Goal: Find specific page/section: Find specific page/section

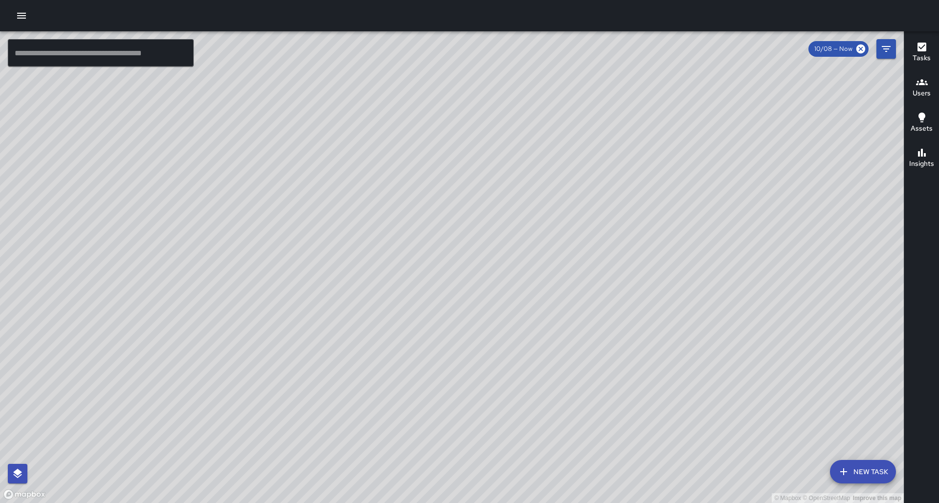
click at [75, 60] on input "text" at bounding box center [101, 52] width 186 height 27
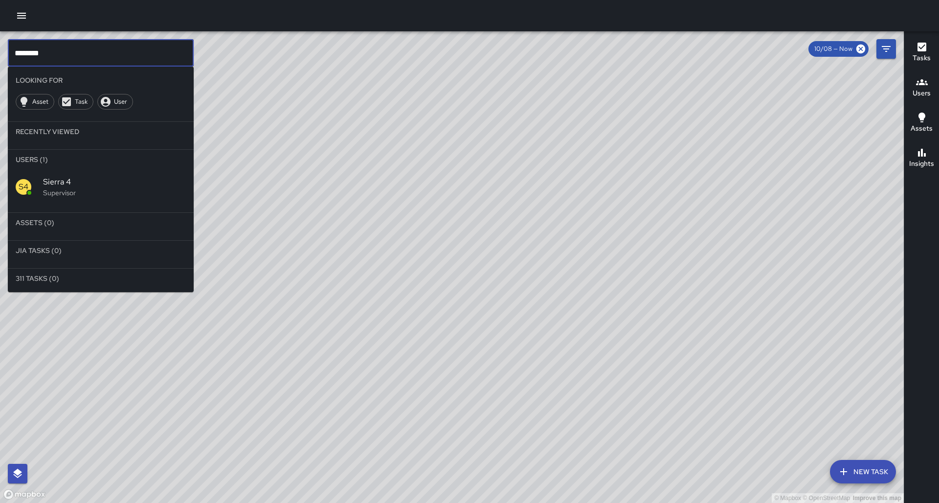
click at [88, 170] on span "Sierra 4" at bounding box center [114, 182] width 143 height 12
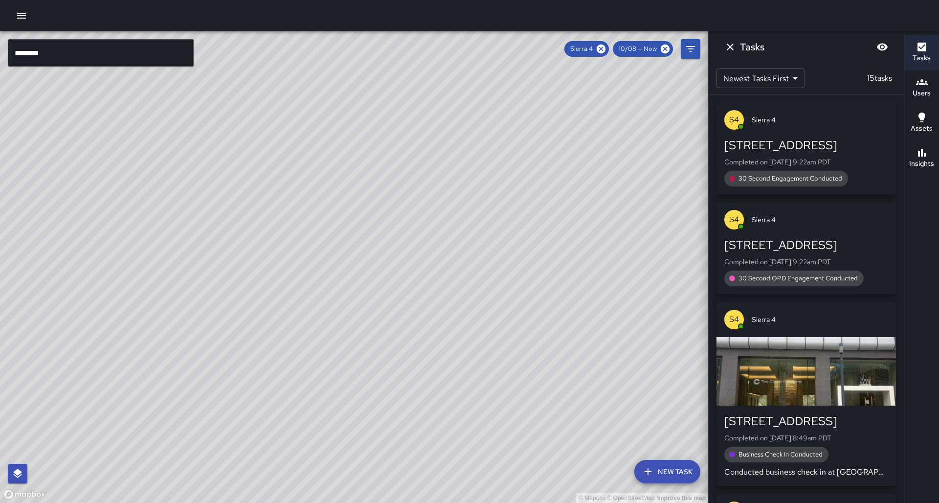
drag, startPoint x: 275, startPoint y: 417, endPoint x: 288, endPoint y: 367, distance: 52.0
click at [288, 170] on div "© Mapbox © OpenStreetMap Improve this map" at bounding box center [354, 266] width 708 height 471
click at [59, 58] on input "********" at bounding box center [101, 52] width 186 height 27
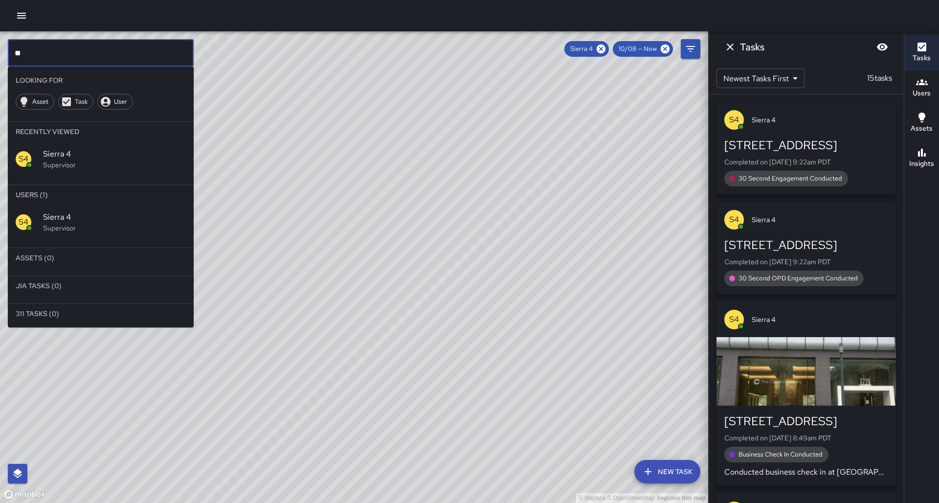
type input "*"
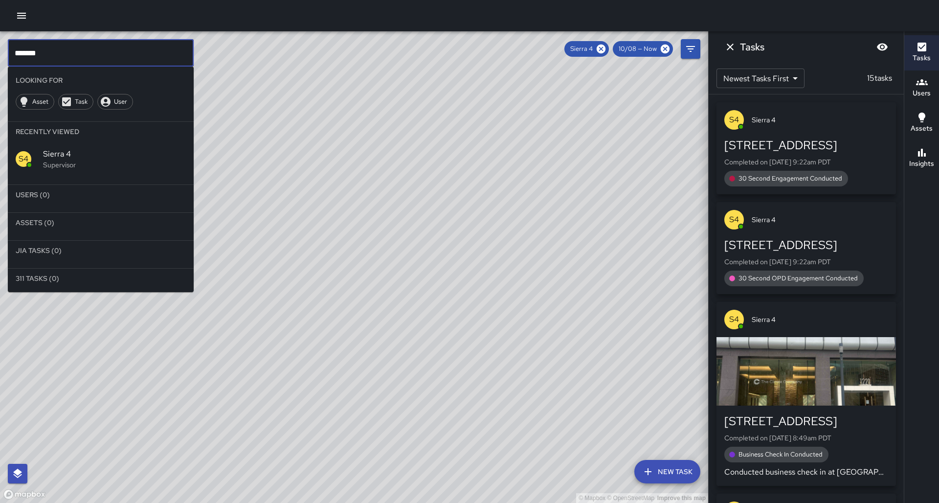
type input "*******"
click at [112, 100] on div "User" at bounding box center [115, 102] width 36 height 16
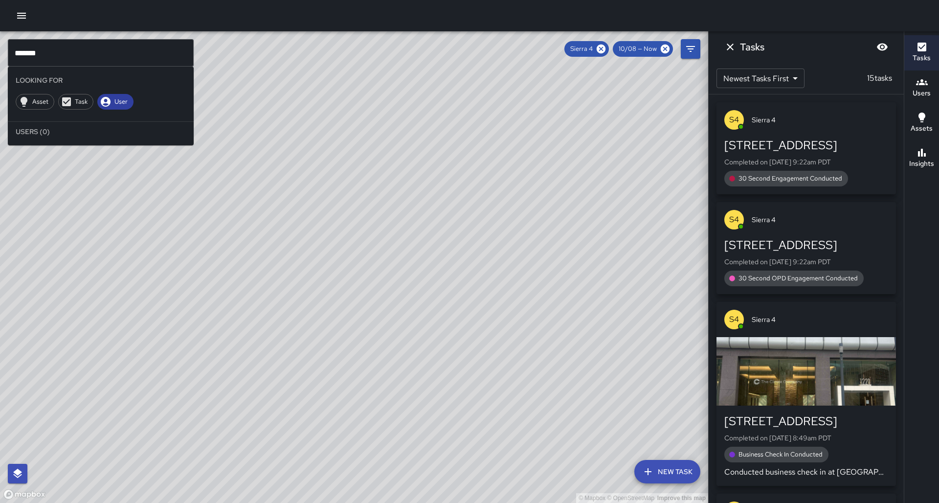
click at [112, 100] on div "User" at bounding box center [115, 102] width 36 height 16
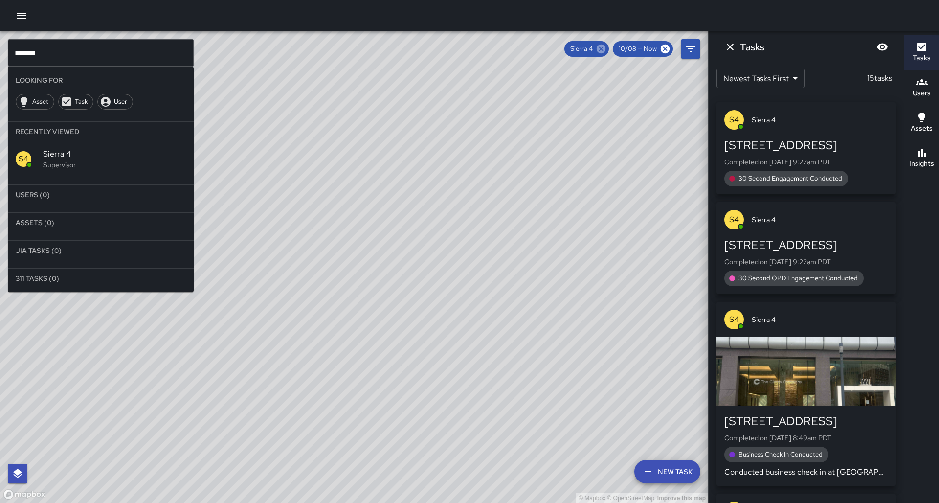
click at [331, 53] on icon at bounding box center [601, 49] width 9 height 9
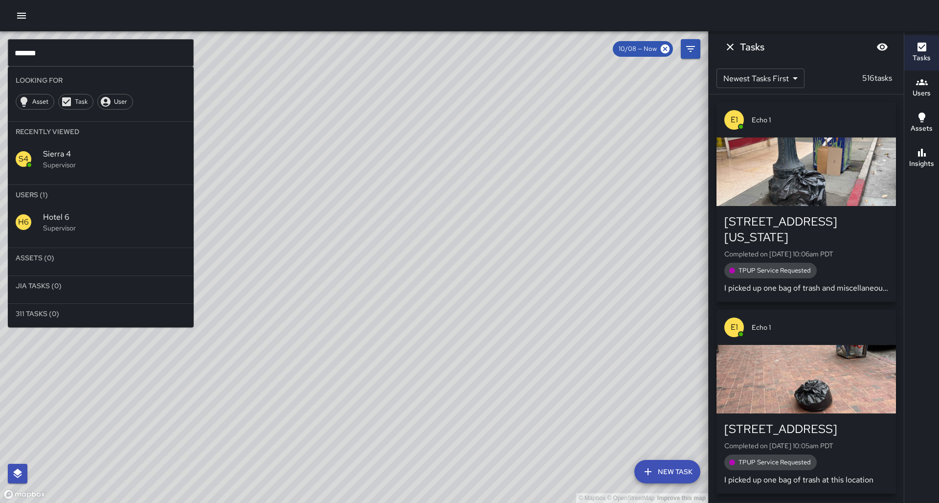
click at [97, 170] on span "Hotel 6" at bounding box center [114, 217] width 143 height 12
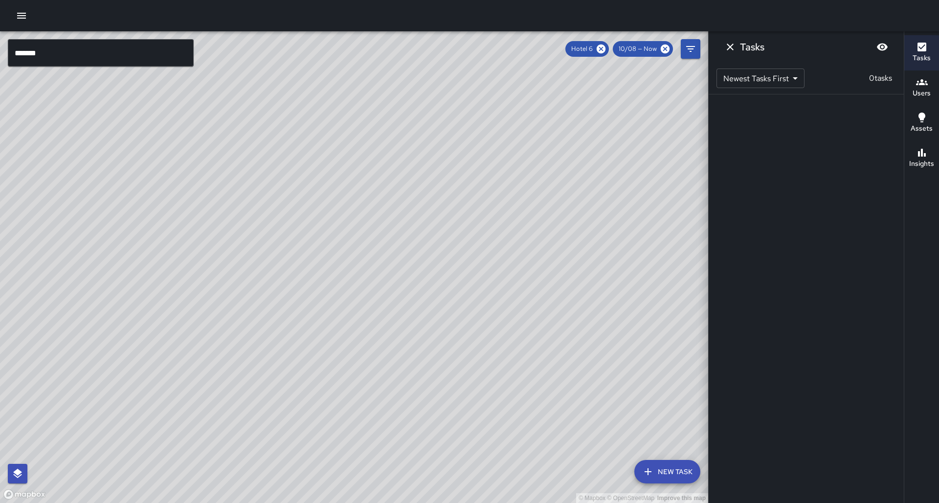
drag, startPoint x: 389, startPoint y: 136, endPoint x: 381, endPoint y: 188, distance: 52.1
click at [331, 170] on div "© Mapbox © OpenStreetMap Improve this map" at bounding box center [354, 266] width 708 height 471
click at [331, 50] on span "10/08 — Now" at bounding box center [638, 49] width 50 height 10
drag, startPoint x: 651, startPoint y: 50, endPoint x: 658, endPoint y: 50, distance: 6.9
click at [331, 50] on span "10/08 — Now" at bounding box center [638, 49] width 50 height 10
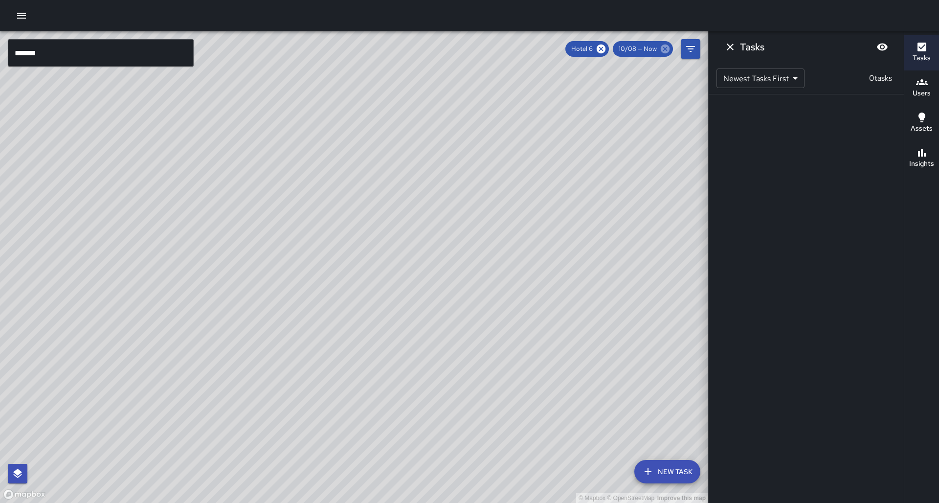
click at [331, 49] on icon at bounding box center [665, 49] width 11 height 11
click at [331, 44] on icon "Dismiss" at bounding box center [730, 47] width 12 height 12
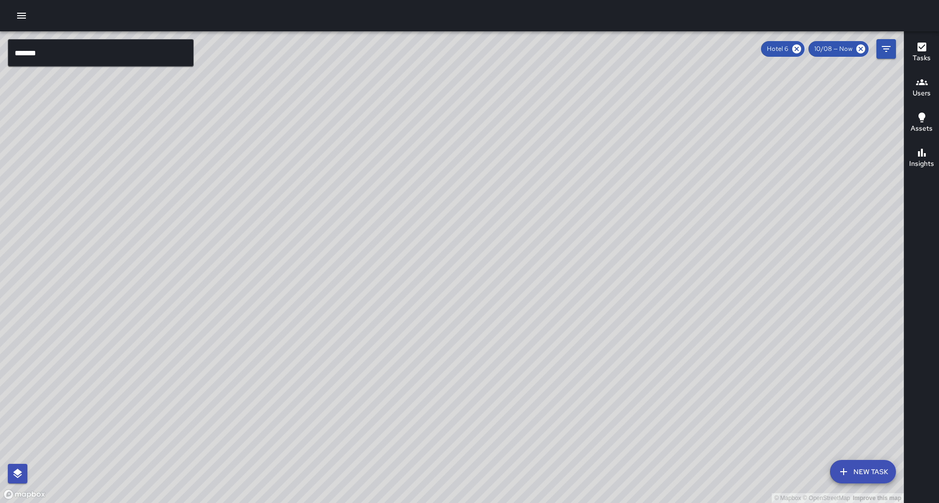
click at [331, 54] on div "10/08 — Now" at bounding box center [838, 49] width 60 height 16
click at [331, 51] on span "10/08 — Now" at bounding box center [833, 49] width 50 height 10
click at [331, 49] on button "Filters" at bounding box center [886, 49] width 20 height 20
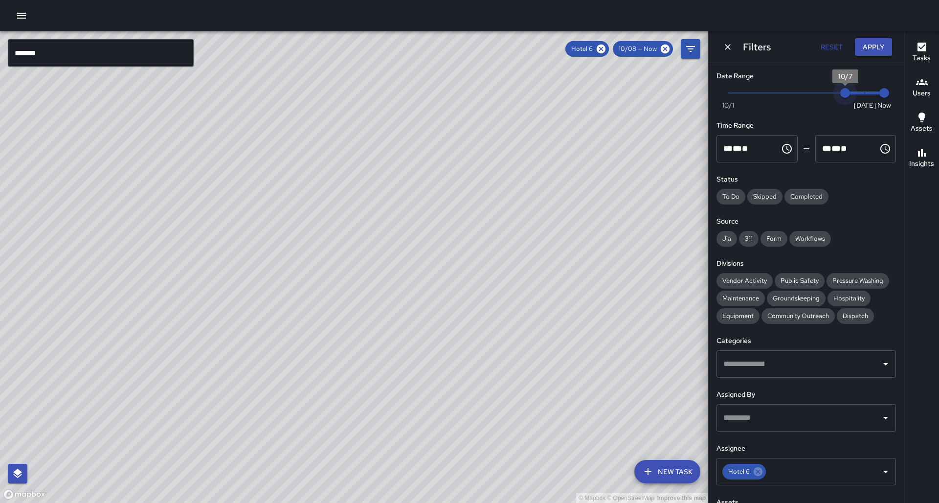
drag, startPoint x: 865, startPoint y: 94, endPoint x: 853, endPoint y: 95, distance: 11.7
click at [331, 95] on span "10/7" at bounding box center [845, 93] width 10 height 10
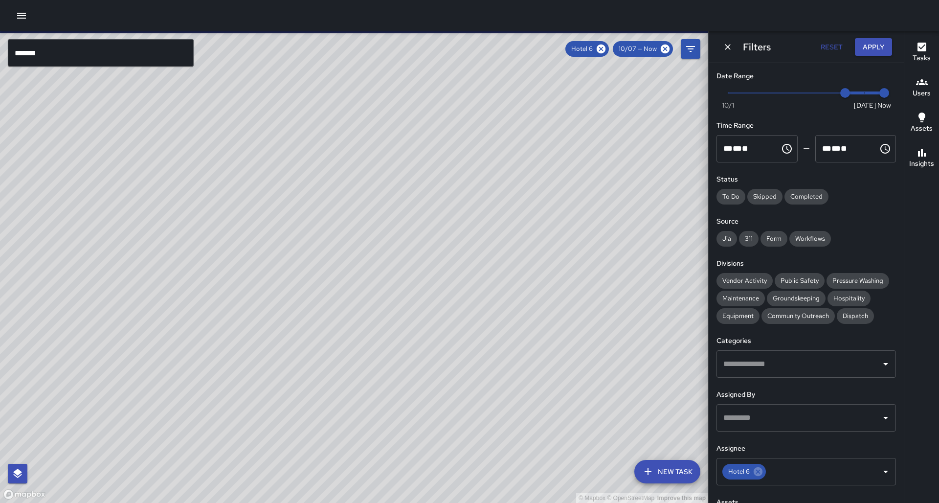
drag, startPoint x: 378, startPoint y: 142, endPoint x: 357, endPoint y: 231, distance: 90.9
click at [331, 170] on div "© Mapbox © OpenStreetMap Improve this map" at bounding box center [354, 266] width 708 height 471
drag, startPoint x: 246, startPoint y: 273, endPoint x: 339, endPoint y: 239, distance: 99.5
click at [331, 170] on div "© Mapbox © OpenStreetMap Improve this map" at bounding box center [354, 266] width 708 height 471
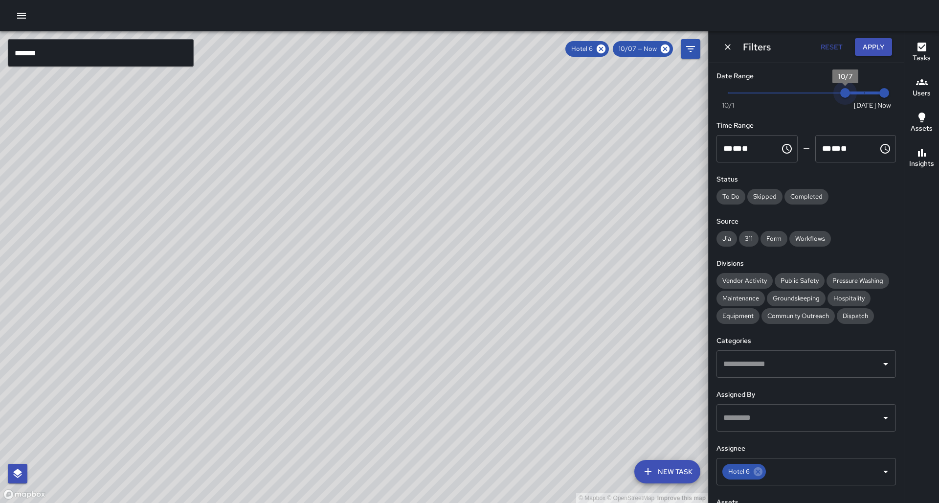
type input "*"
drag, startPoint x: 844, startPoint y: 92, endPoint x: 858, endPoint y: 91, distance: 14.2
click at [331, 91] on span "10/8" at bounding box center [865, 93] width 10 height 10
click at [120, 48] on input "*******" at bounding box center [101, 52] width 186 height 27
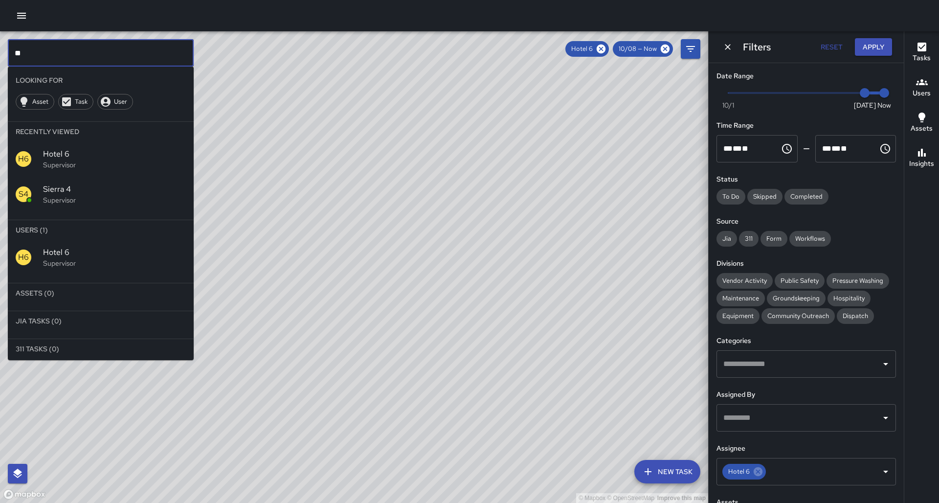
type input "*"
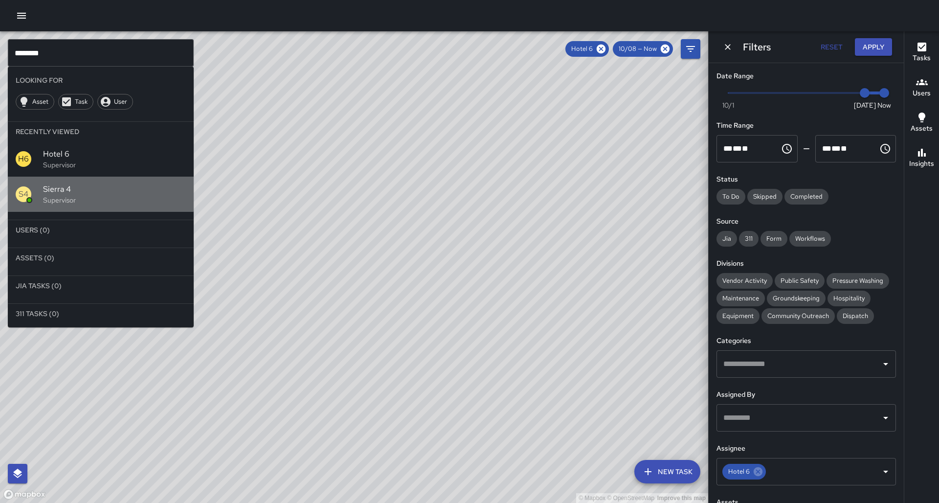
click at [67, 170] on span "Sierra 4" at bounding box center [114, 189] width 143 height 12
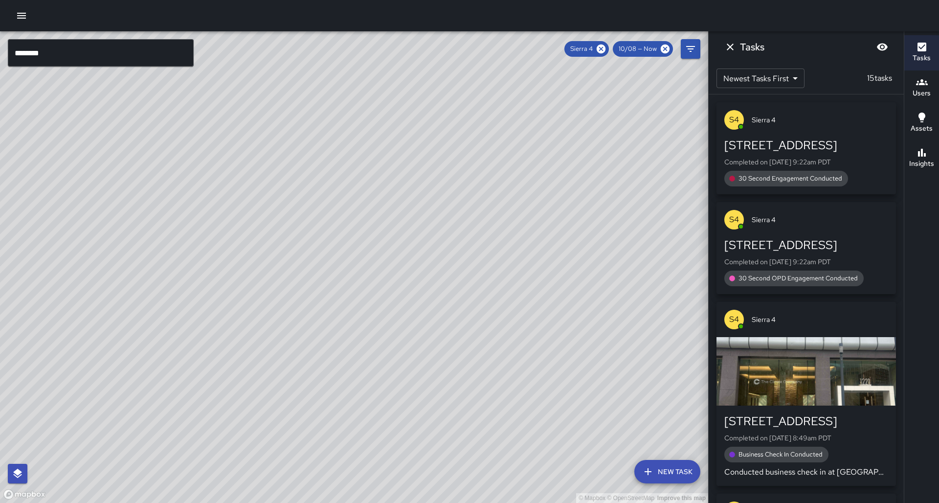
drag, startPoint x: 77, startPoint y: 456, endPoint x: 114, endPoint y: 381, distance: 83.8
click at [114, 170] on div "© Mapbox © OpenStreetMap Improve this map" at bounding box center [354, 266] width 708 height 471
drag, startPoint x: 192, startPoint y: 328, endPoint x: 163, endPoint y: 406, distance: 83.6
click at [163, 170] on div "© Mapbox © OpenStreetMap Improve this map" at bounding box center [354, 266] width 708 height 471
drag, startPoint x: 280, startPoint y: 259, endPoint x: 236, endPoint y: 340, distance: 92.6
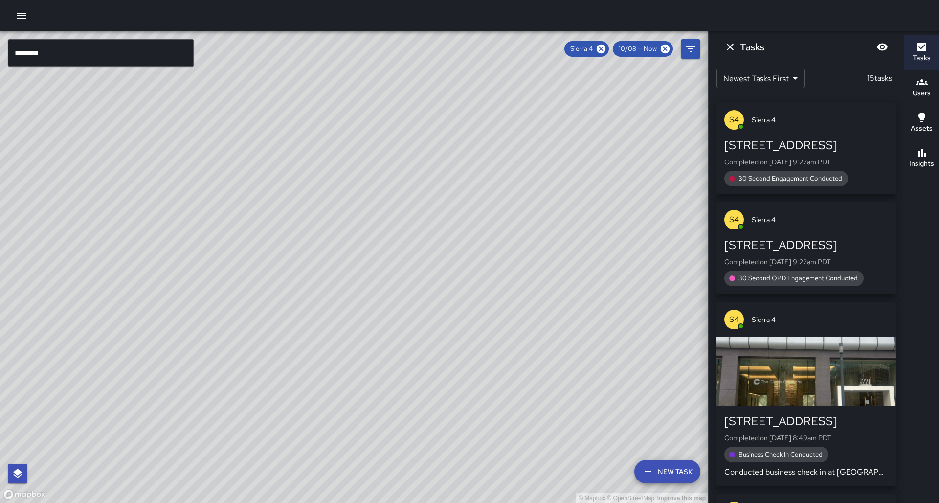
click at [237, 170] on div "© Mapbox © OpenStreetMap Improve this map" at bounding box center [354, 266] width 708 height 471
drag, startPoint x: 198, startPoint y: 353, endPoint x: 159, endPoint y: 416, distance: 73.8
click at [159, 170] on div "© Mapbox © OpenStreetMap Improve this map" at bounding box center [354, 266] width 708 height 471
drag, startPoint x: 57, startPoint y: 448, endPoint x: 150, endPoint y: 358, distance: 129.0
click at [152, 170] on div "© Mapbox © OpenStreetMap Improve this map" at bounding box center [354, 266] width 708 height 471
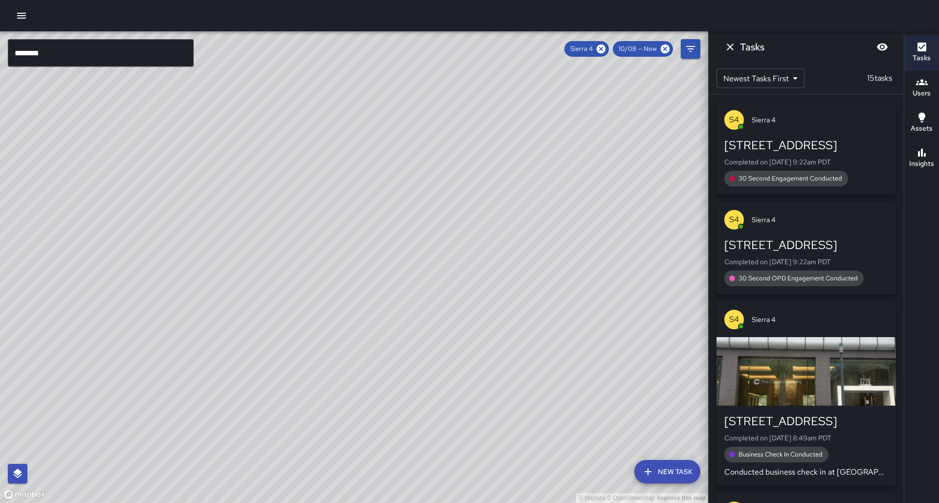
drag, startPoint x: 133, startPoint y: 463, endPoint x: 158, endPoint y: 391, distance: 76.4
click at [158, 170] on div "© Mapbox © OpenStreetMap Improve this map" at bounding box center [354, 266] width 708 height 471
drag, startPoint x: 145, startPoint y: 434, endPoint x: 165, endPoint y: 379, distance: 58.5
click at [165, 170] on div "© Mapbox © OpenStreetMap Improve this map" at bounding box center [354, 266] width 708 height 471
drag, startPoint x: 285, startPoint y: 231, endPoint x: 224, endPoint y: 399, distance: 178.5
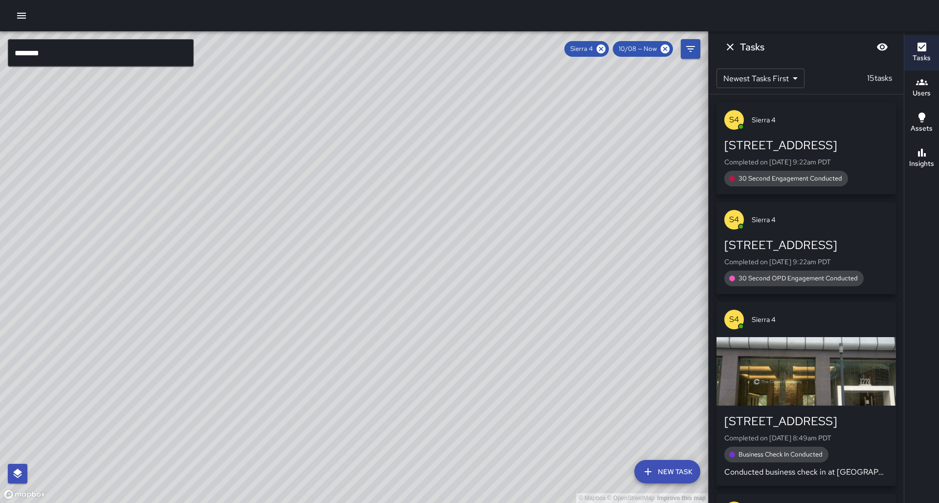
click at [225, 170] on div "© Mapbox © OpenStreetMap Improve this map" at bounding box center [354, 266] width 708 height 471
drag, startPoint x: 333, startPoint y: 132, endPoint x: 309, endPoint y: 176, distance: 49.9
click at [309, 170] on div "© Mapbox © OpenStreetMap Improve this map" at bounding box center [354, 266] width 708 height 471
click at [331, 47] on icon at bounding box center [601, 49] width 11 height 11
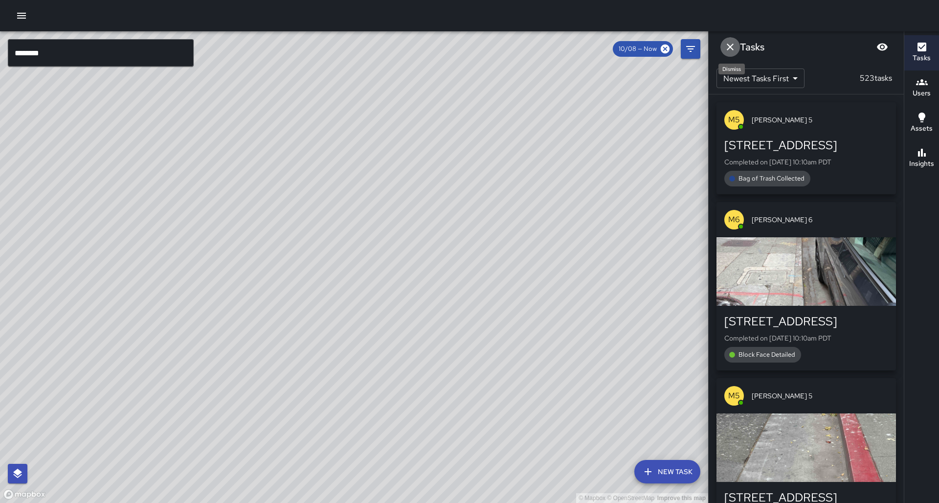
scroll to position [0, 0]
click at [331, 47] on icon "Dismiss" at bounding box center [730, 47] width 12 height 12
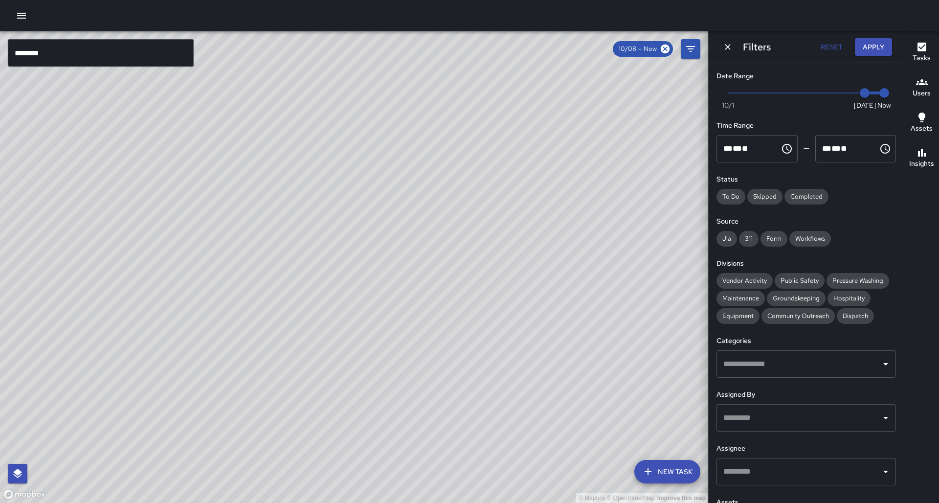
scroll to position [0, 0]
click at [152, 60] on input "********" at bounding box center [101, 52] width 186 height 27
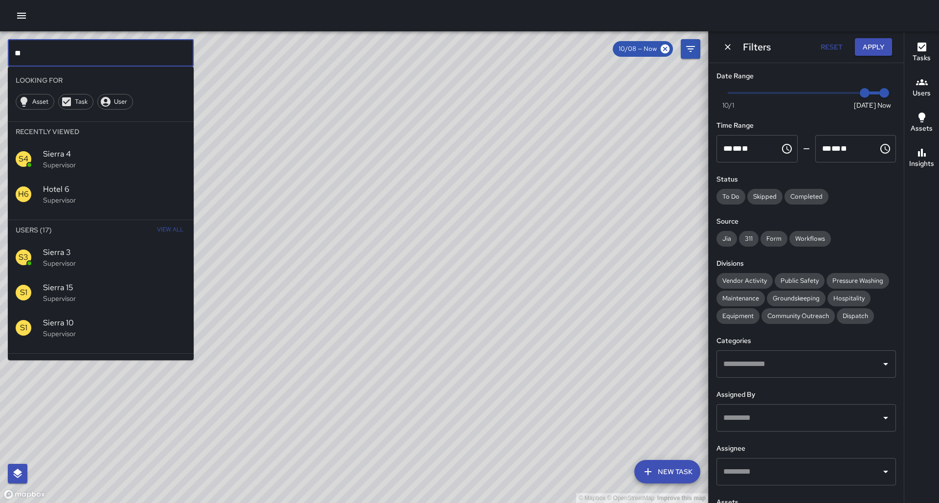
type input "*"
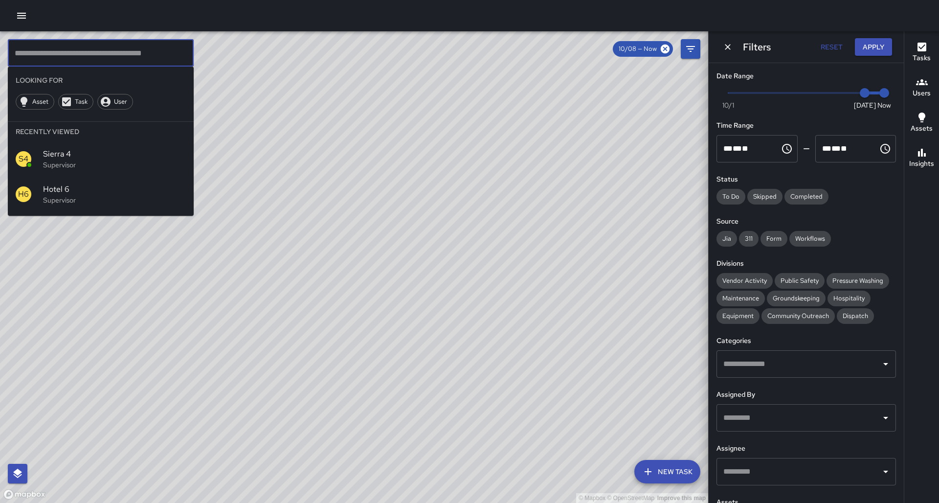
click at [152, 60] on input "text" at bounding box center [101, 52] width 186 height 27
click at [256, 136] on div "© Mapbox © OpenStreetMap Improve this map" at bounding box center [354, 266] width 708 height 471
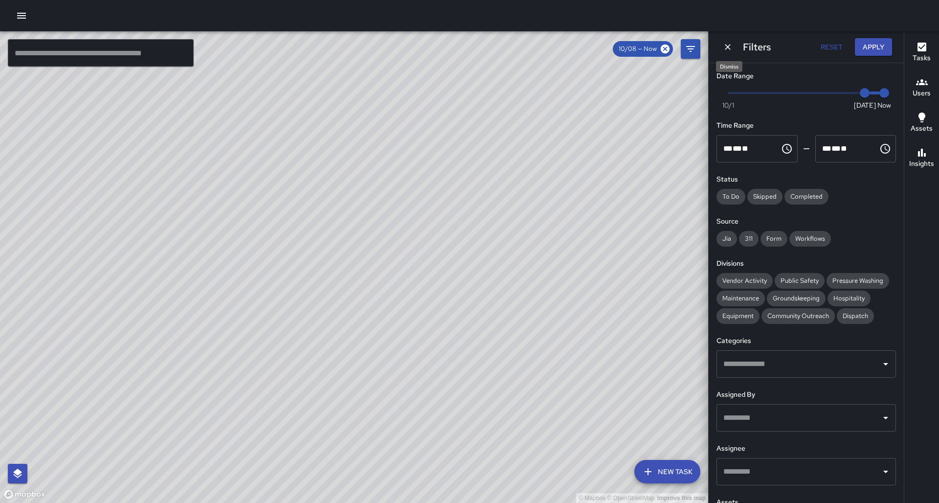
click at [331, 48] on icon "Dismiss" at bounding box center [728, 47] width 10 height 10
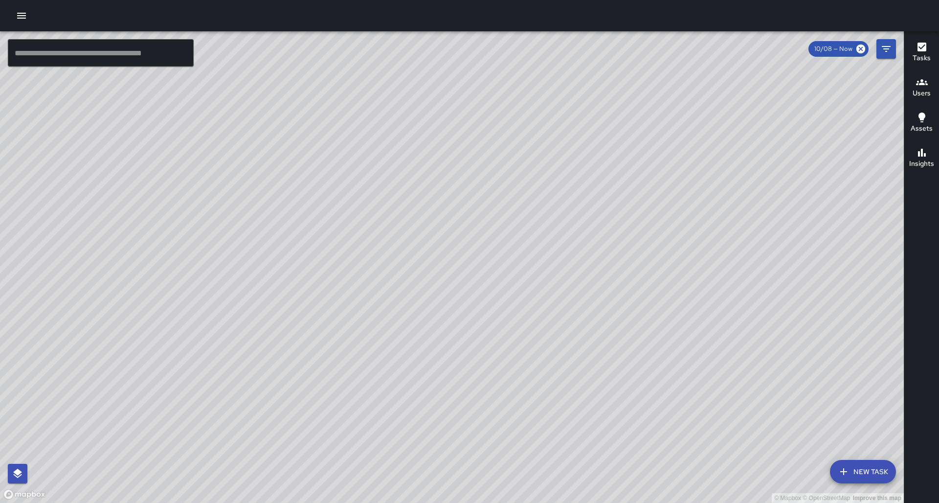
drag, startPoint x: 585, startPoint y: 123, endPoint x: 593, endPoint y: 154, distance: 31.8
click at [331, 167] on div "© Mapbox © OpenStreetMap Improve this map" at bounding box center [452, 266] width 904 height 471
drag, startPoint x: 649, startPoint y: 117, endPoint x: 630, endPoint y: 161, distance: 47.8
click at [331, 161] on div "© Mapbox © OpenStreetMap Improve this map" at bounding box center [452, 266] width 904 height 471
drag, startPoint x: 642, startPoint y: 149, endPoint x: 612, endPoint y: 193, distance: 52.9
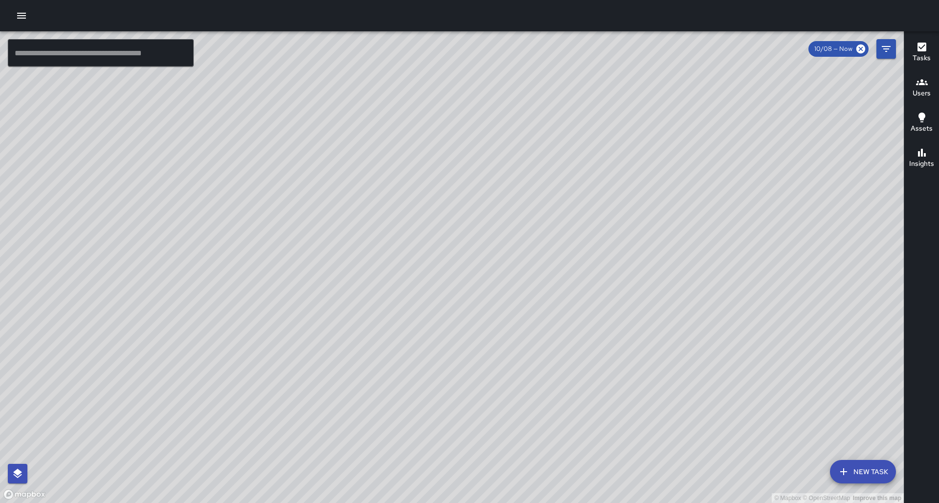
click at [331, 170] on div "© Mapbox © OpenStreetMap Improve this map" at bounding box center [452, 266] width 904 height 471
drag, startPoint x: 627, startPoint y: 164, endPoint x: 615, endPoint y: 188, distance: 27.1
click at [331, 170] on div "© Mapbox © OpenStreetMap Improve this map" at bounding box center [452, 266] width 904 height 471
drag, startPoint x: 625, startPoint y: 171, endPoint x: 580, endPoint y: 212, distance: 60.6
click at [331, 170] on div "© Mapbox © OpenStreetMap Improve this map" at bounding box center [452, 266] width 904 height 471
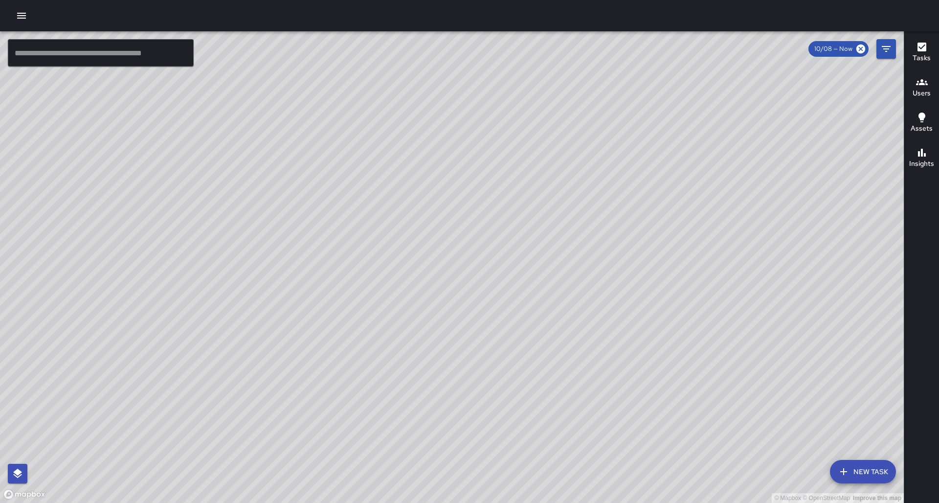
drag, startPoint x: 660, startPoint y: 134, endPoint x: 647, endPoint y: 157, distance: 25.7
click at [331, 157] on div "© Mapbox © OpenStreetMap Improve this map" at bounding box center [452, 266] width 904 height 471
